Goal: Information Seeking & Learning: Learn about a topic

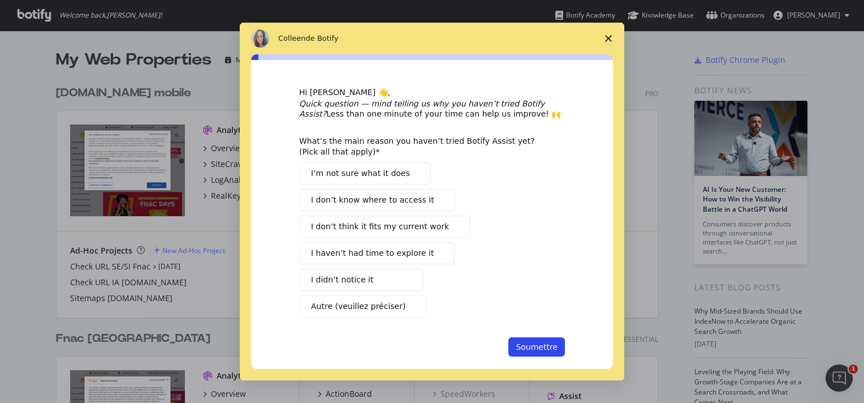
click at [172, 115] on div "Intercom Messenger" at bounding box center [432, 201] width 864 height 403
click at [607, 36] on icon "Fermer l'enquête" at bounding box center [608, 38] width 7 height 7
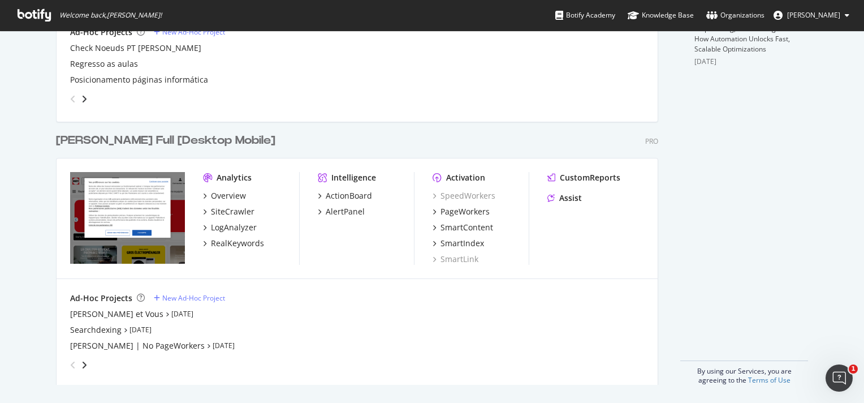
scroll to position [462, 0]
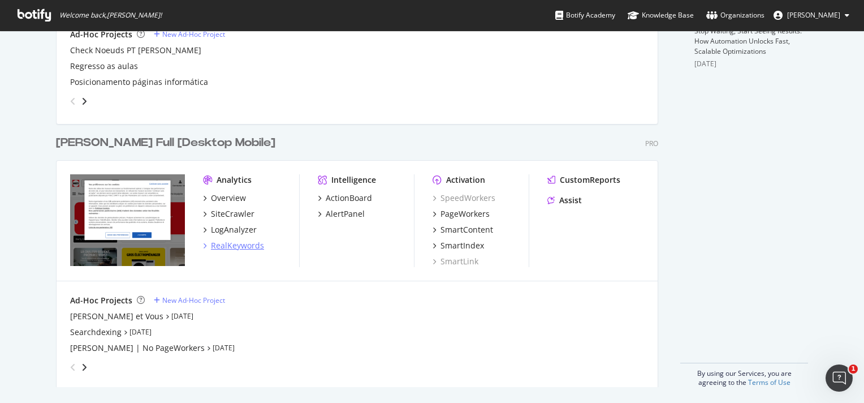
click at [227, 247] on div "RealKeywords" at bounding box center [237, 245] width 53 height 11
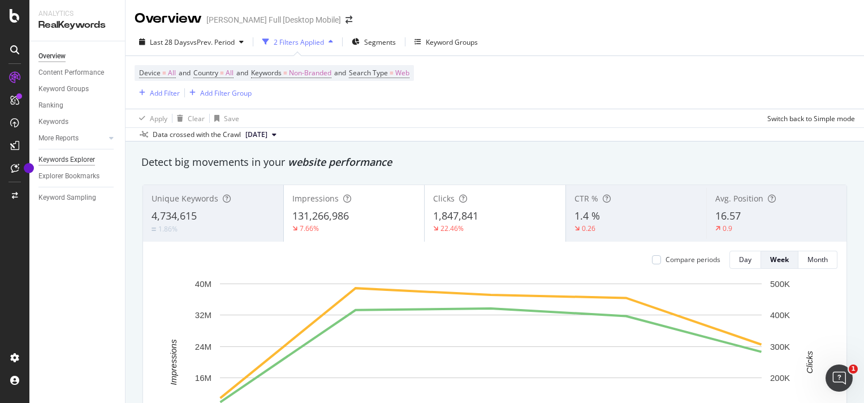
click at [75, 160] on div "Keywords Explorer" at bounding box center [66, 160] width 57 height 12
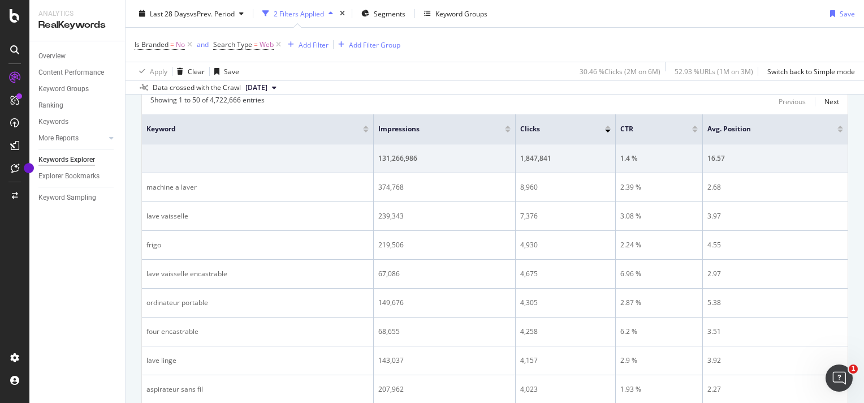
scroll to position [360, 0]
click at [309, 43] on div "Add Filter" at bounding box center [314, 45] width 30 height 10
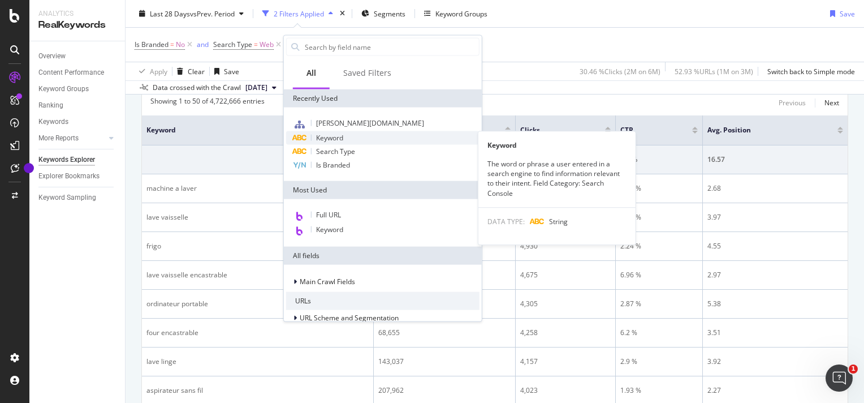
click at [333, 136] on span "Keyword" at bounding box center [329, 138] width 27 height 10
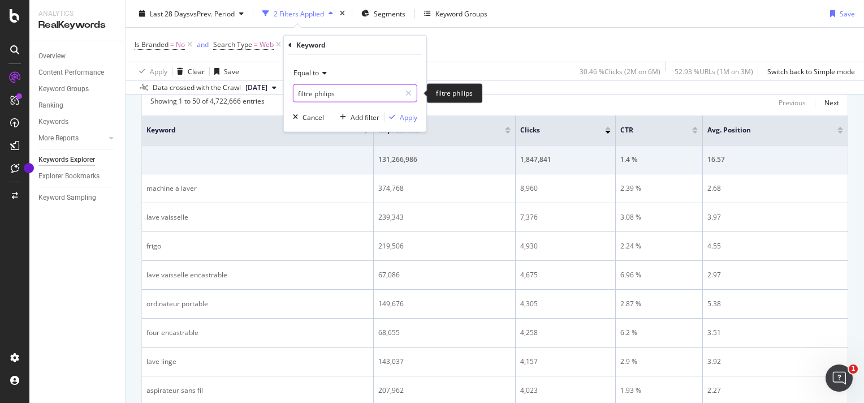
click at [329, 92] on input "filtre philips" at bounding box center [347, 93] width 107 height 18
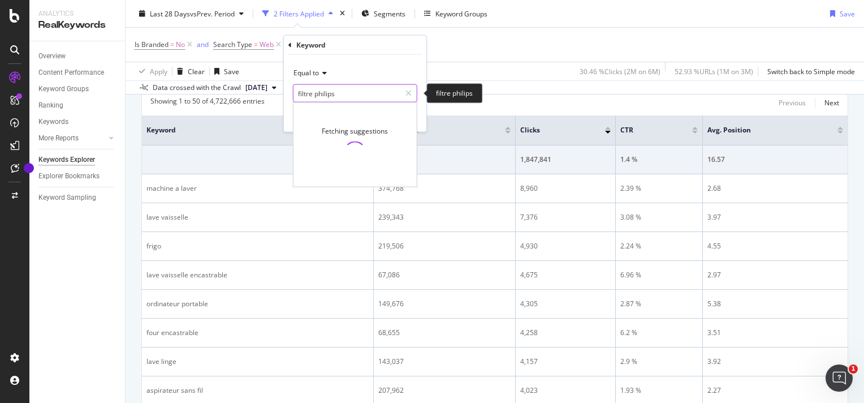
click at [329, 92] on input "filtre philips" at bounding box center [347, 93] width 107 height 18
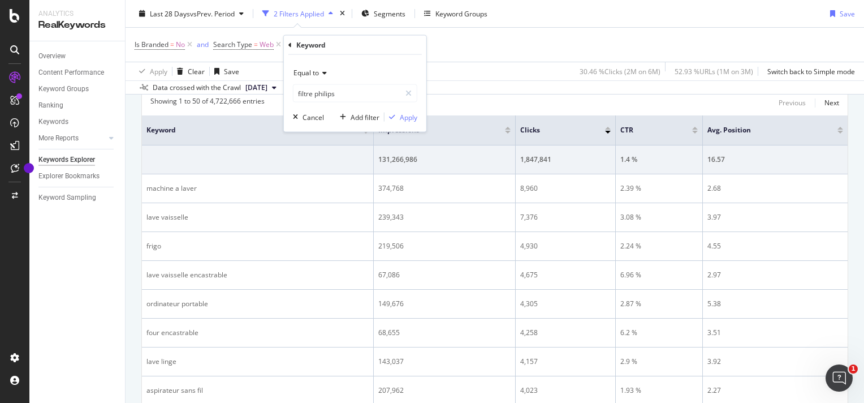
click at [360, 67] on div "Equal to" at bounding box center [355, 73] width 124 height 18
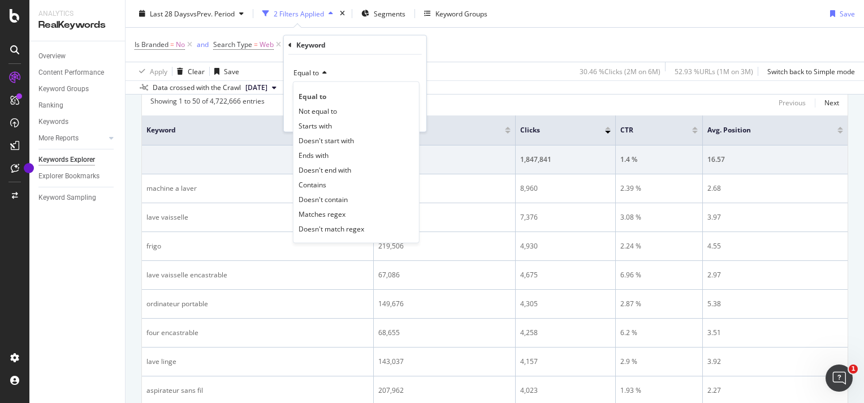
click at [289, 93] on div "Equal to Equal to Not equal to Starts with Doesn't start with Ends with Doesn't…" at bounding box center [355, 93] width 143 height 77
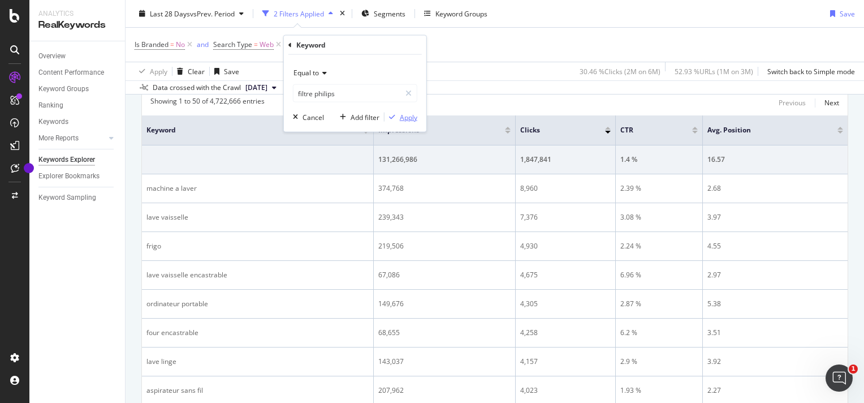
click at [406, 120] on div "Apply" at bounding box center [409, 117] width 18 height 10
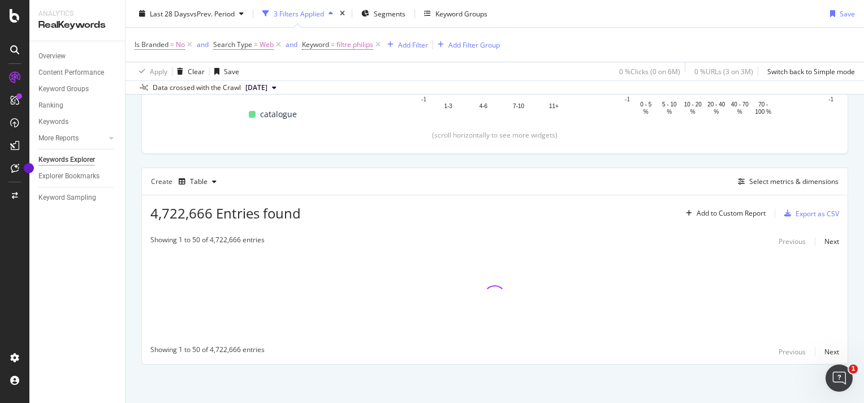
scroll to position [224, 0]
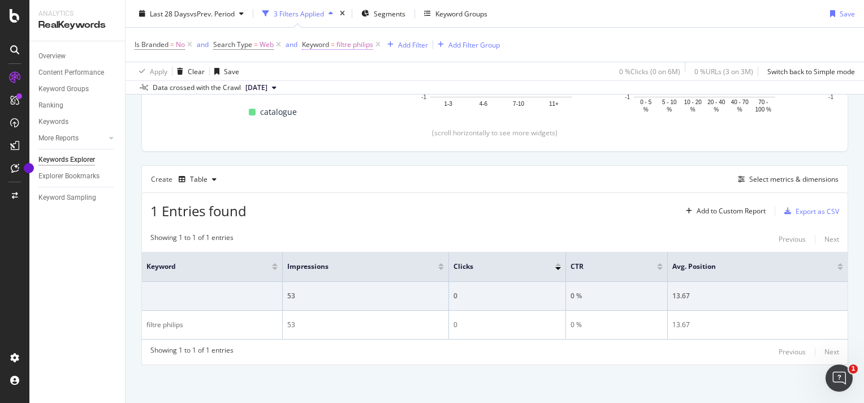
click at [328, 41] on span "Keyword" at bounding box center [315, 45] width 27 height 10
click at [329, 71] on span "Equal to" at bounding box center [324, 71] width 25 height 10
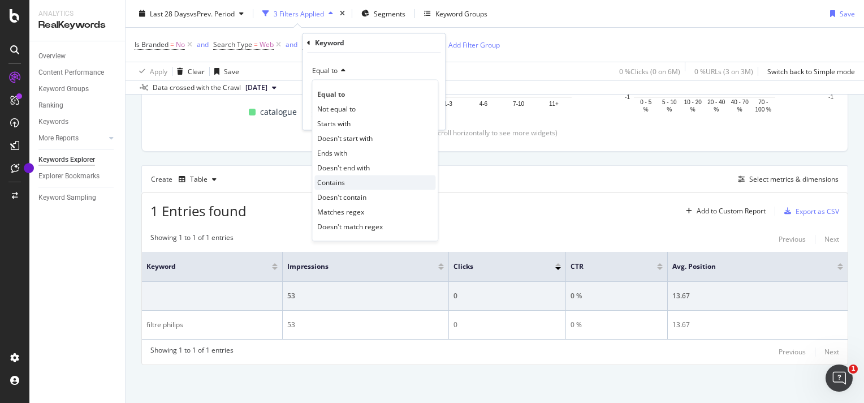
click at [354, 180] on div "Contains" at bounding box center [375, 182] width 121 height 15
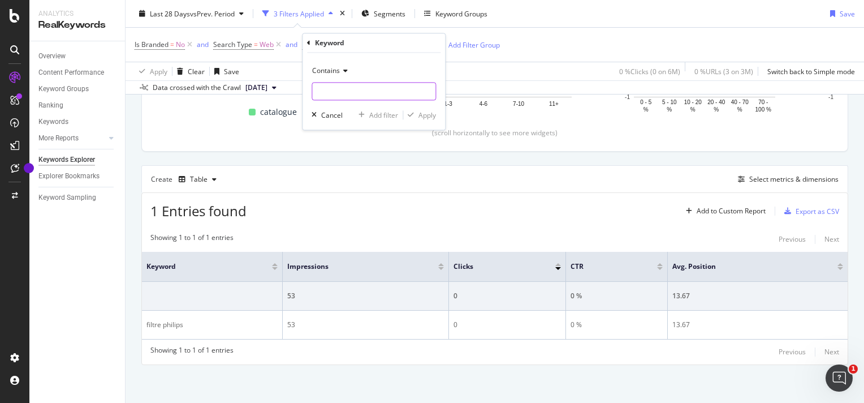
click at [364, 90] on input "text" at bounding box center [373, 92] width 123 height 18
type input "filtre"
click at [416, 113] on div "button" at bounding box center [410, 115] width 15 height 7
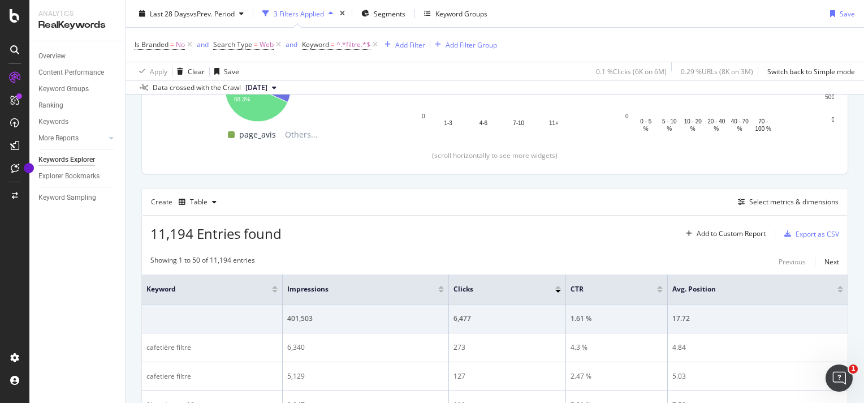
scroll to position [201, 0]
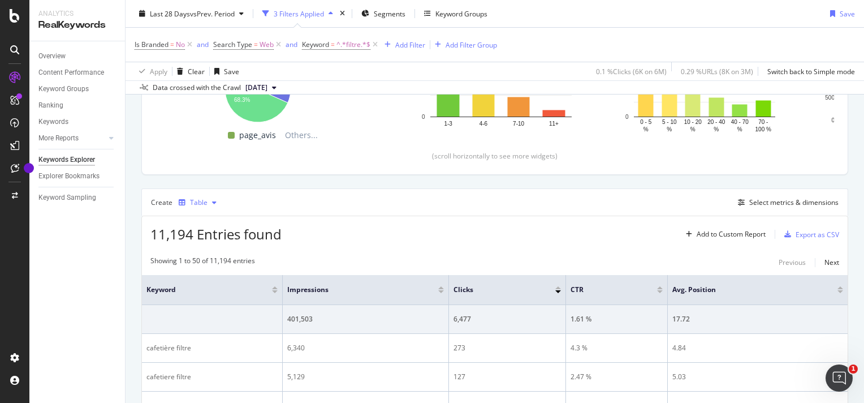
click at [208, 201] on div "button" at bounding box center [215, 202] width 14 height 7
click at [277, 203] on div "Create Table Select metrics & dimensions" at bounding box center [494, 201] width 707 height 27
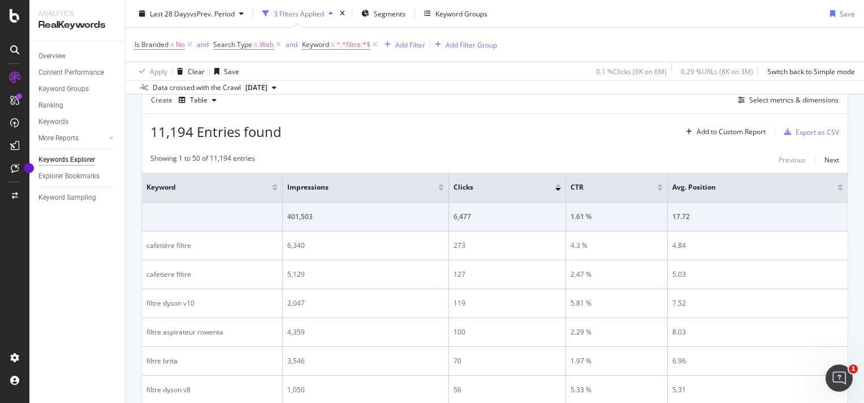
scroll to position [304, 0]
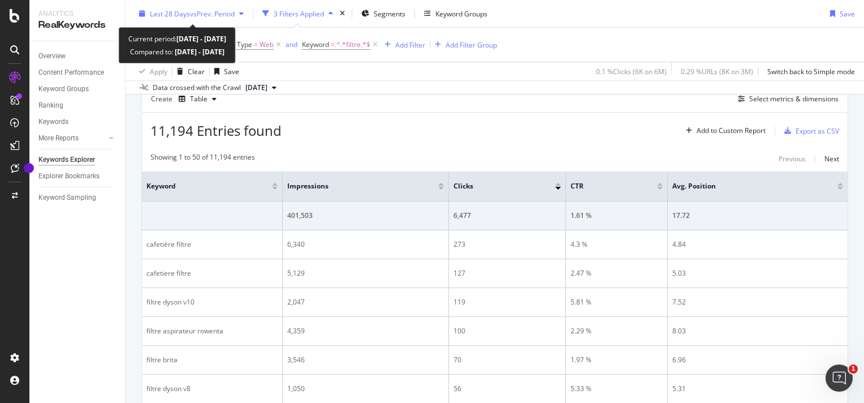
click at [197, 8] on span "vs Prev. Period" at bounding box center [212, 13] width 45 height 10
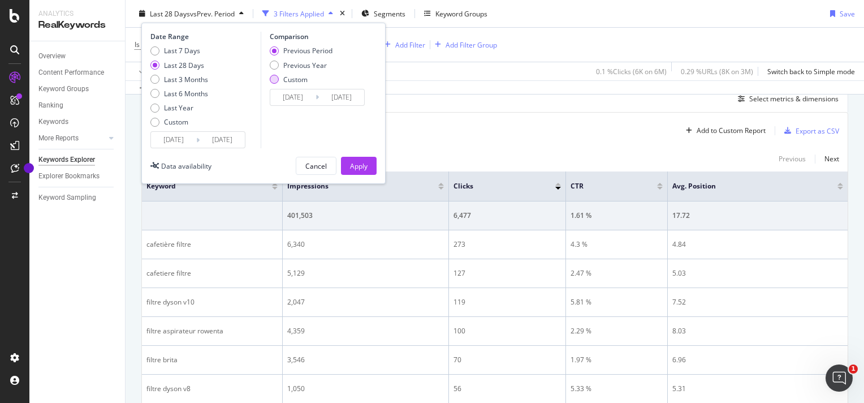
click at [284, 81] on div "Custom" at bounding box center [295, 79] width 24 height 10
click at [294, 97] on input "[DATE]" at bounding box center [292, 97] width 45 height 16
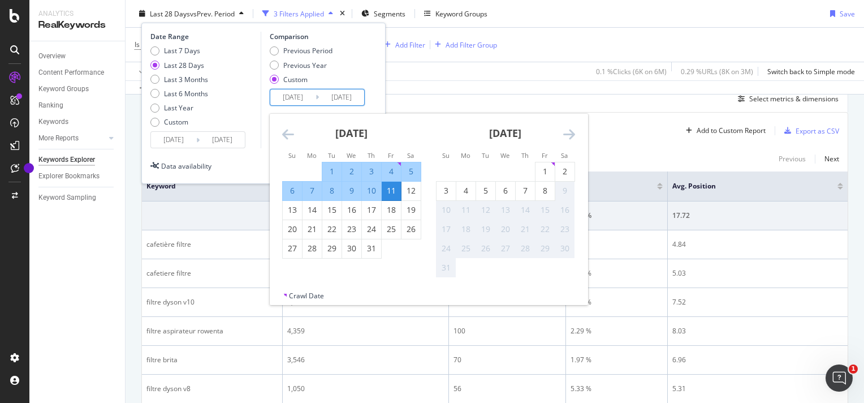
click at [282, 131] on icon "Move backward to switch to the previous month." at bounding box center [288, 134] width 12 height 14
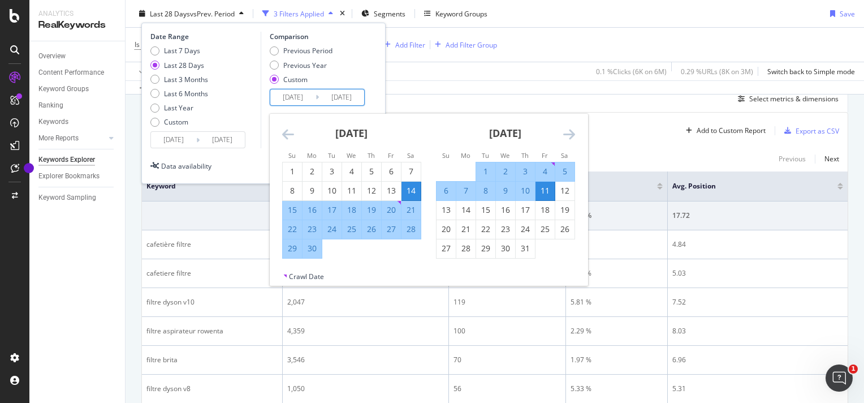
click at [290, 133] on icon "Move backward to switch to the previous month." at bounding box center [288, 134] width 12 height 14
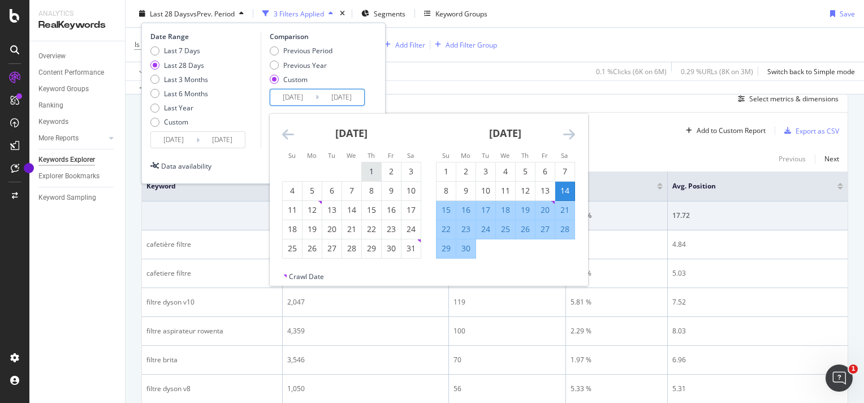
click at [367, 172] on div "1" at bounding box center [371, 171] width 19 height 11
type input "[DATE]"
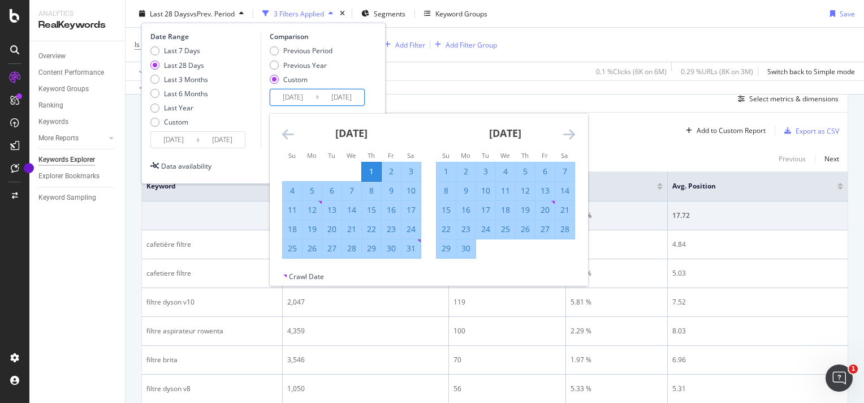
click at [569, 136] on icon "Move forward to switch to the next month." at bounding box center [569, 134] width 12 height 14
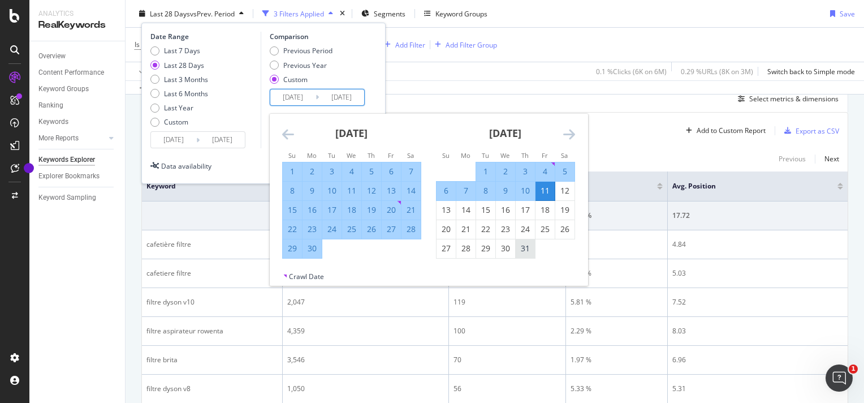
click at [525, 251] on div "31" at bounding box center [525, 248] width 19 height 11
type input "[DATE]"
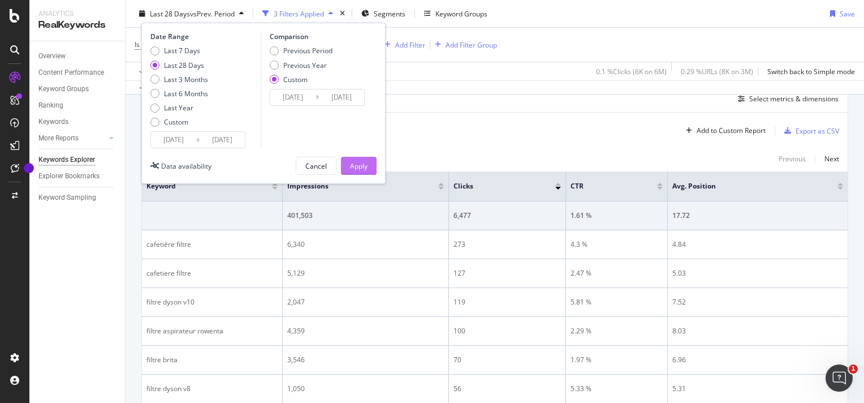
click at [354, 161] on div "Apply" at bounding box center [359, 166] width 18 height 10
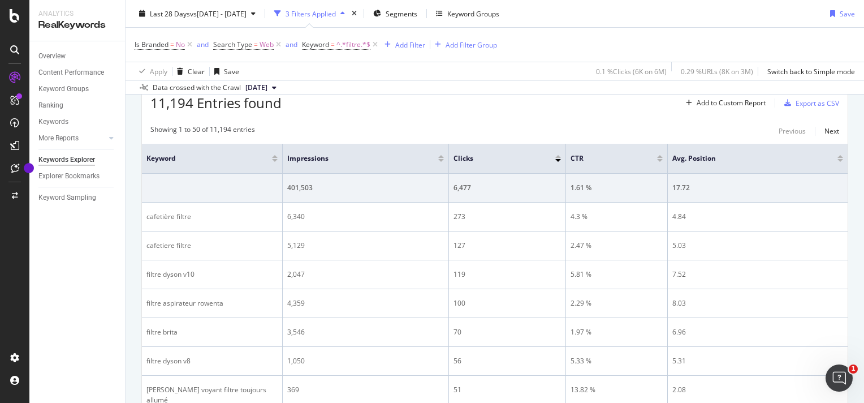
scroll to position [335, 0]
click at [342, 43] on span "^.*filtre.*$" at bounding box center [354, 45] width 34 height 16
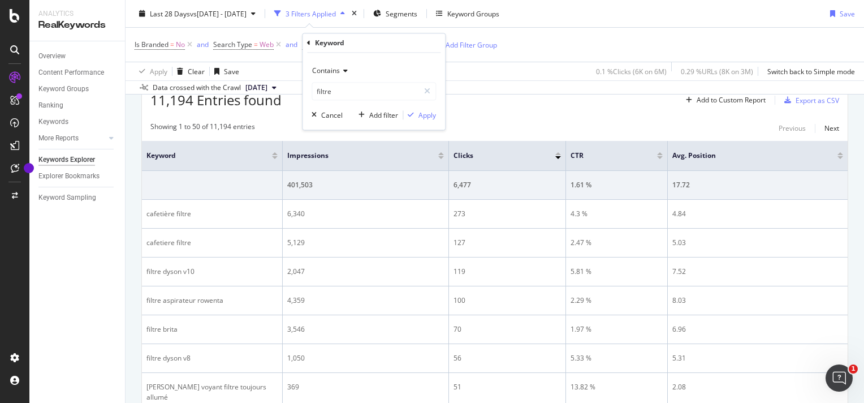
click at [520, 38] on div "Is Branded = No and Search Type = Web and Keyword = ^.*filtre.*$ Add Filter Add…" at bounding box center [495, 45] width 721 height 34
click at [418, 18] on div "Segments" at bounding box center [402, 13] width 32 height 10
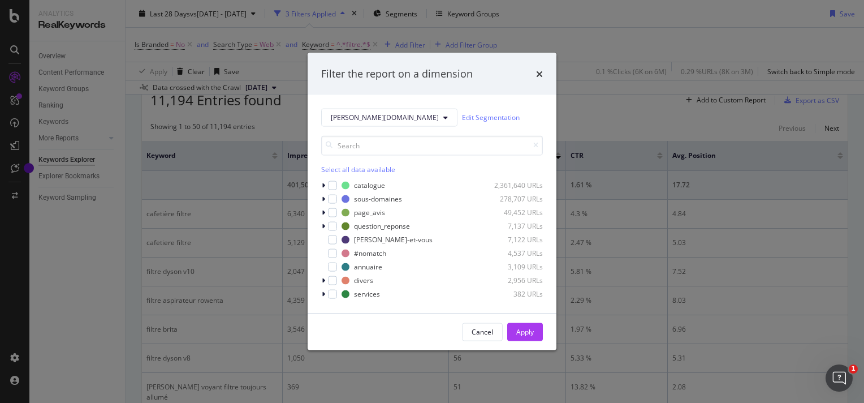
click at [623, 93] on div "Filter the report on a dimension [PERSON_NAME][DOMAIN_NAME] Edit Segmentation S…" at bounding box center [432, 201] width 864 height 403
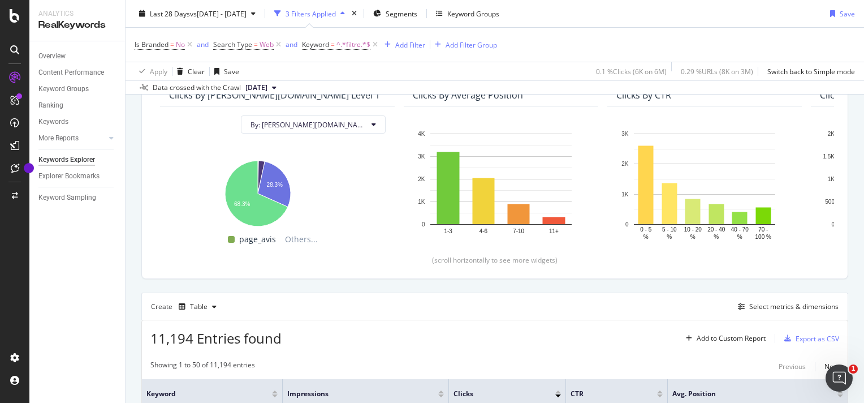
scroll to position [0, 0]
